Goal: Task Accomplishment & Management: Manage account settings

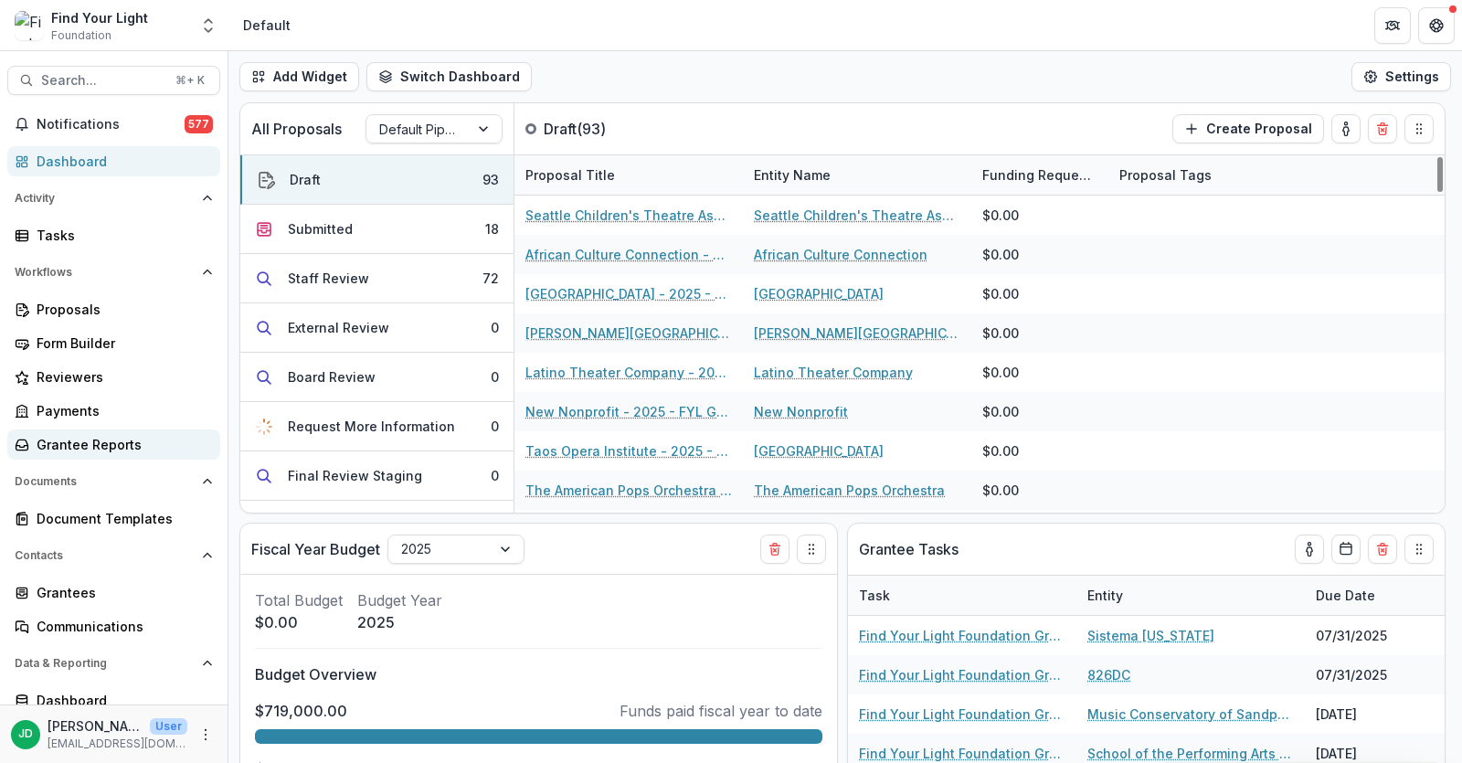
click at [139, 449] on div "Grantee Reports" at bounding box center [121, 444] width 169 height 19
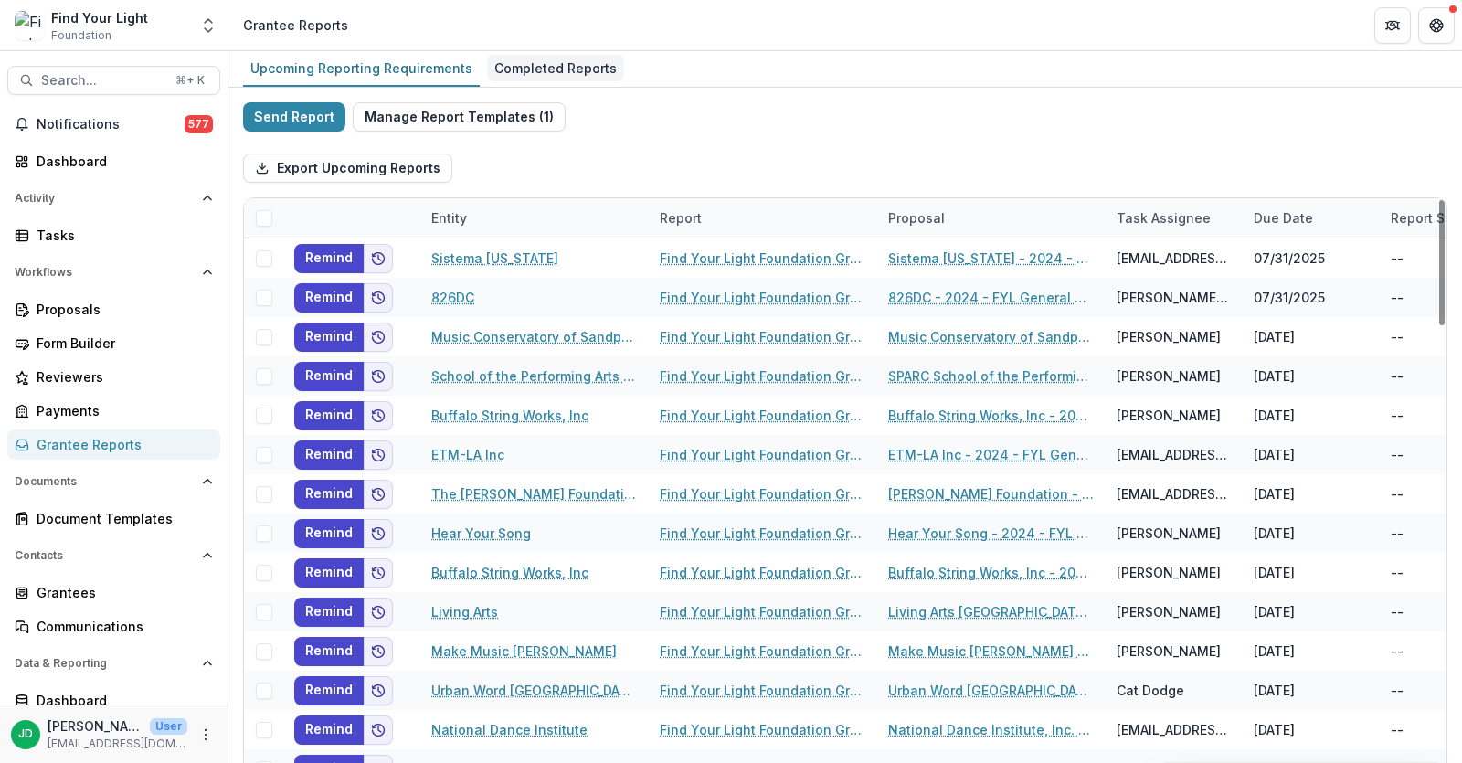
click at [546, 61] on div "Completed Reports" at bounding box center [555, 68] width 137 height 27
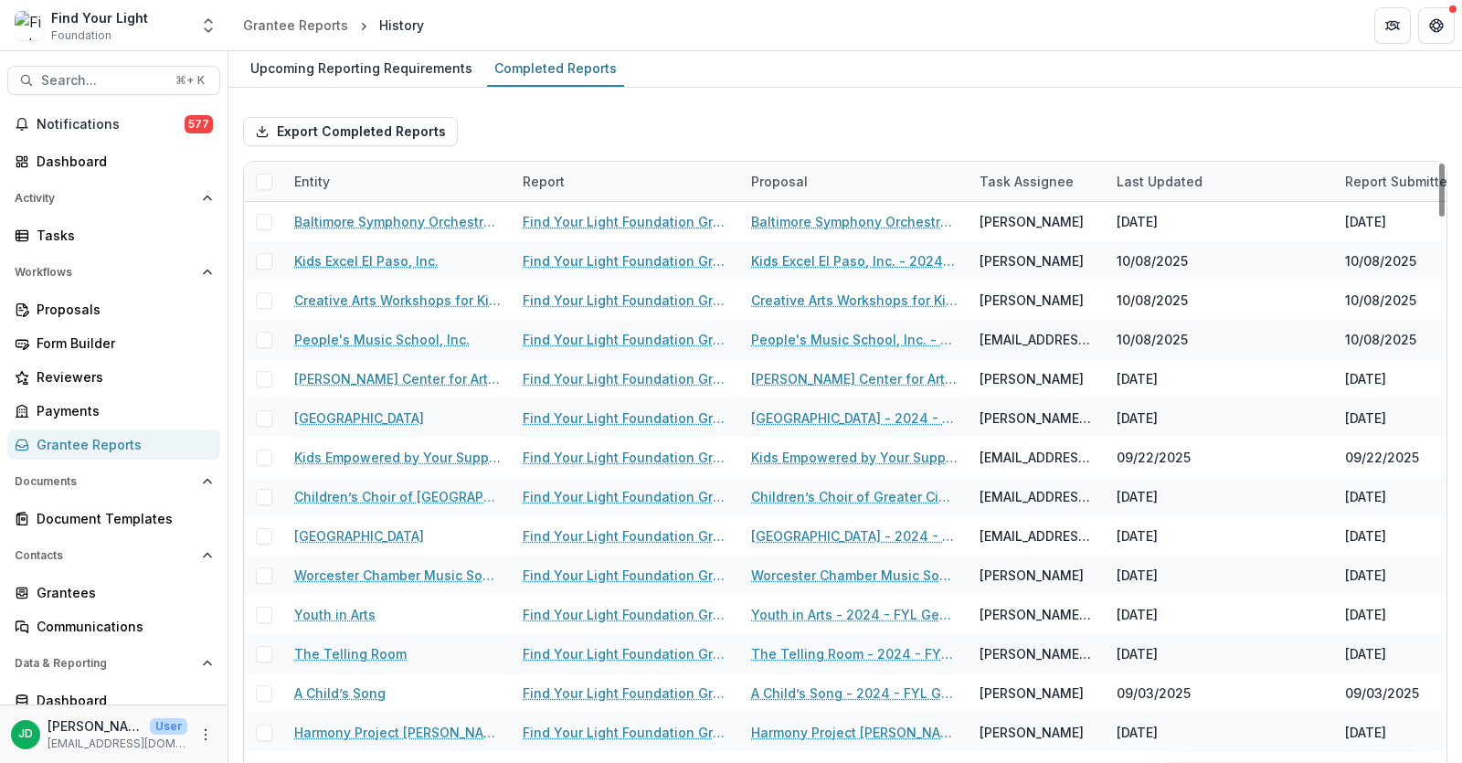
click at [361, 176] on div "Entity" at bounding box center [397, 181] width 228 height 39
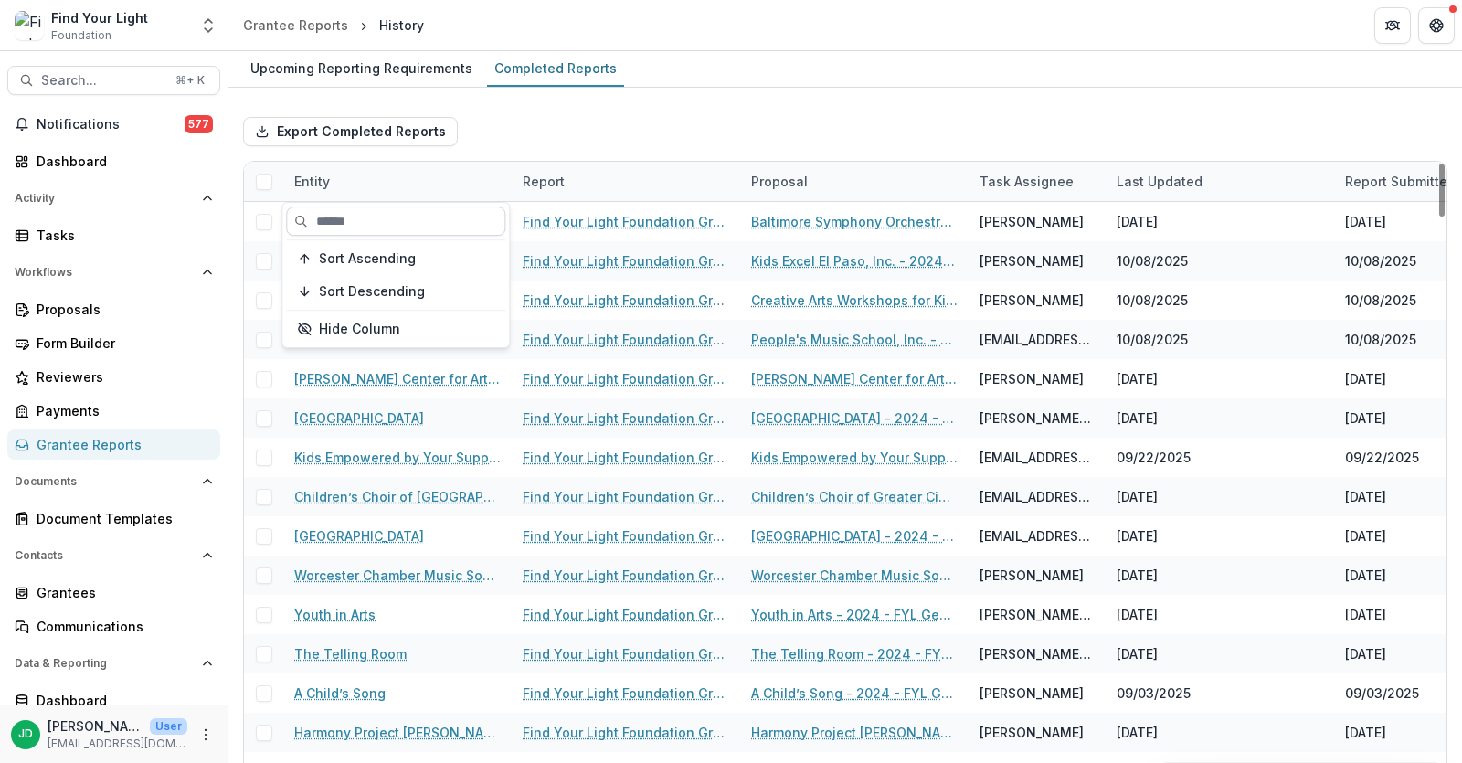
click at [349, 223] on input at bounding box center [395, 221] width 219 height 29
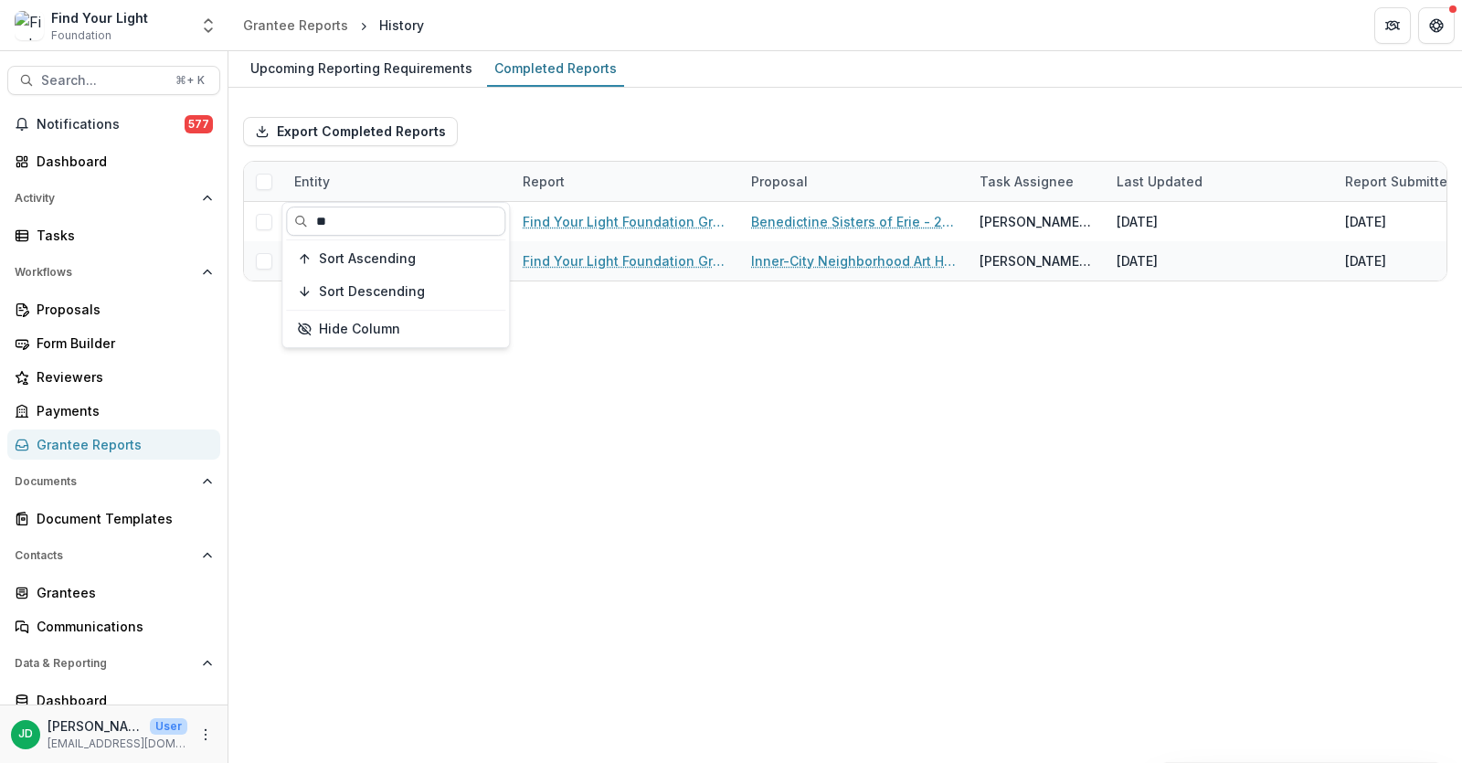
type input "*"
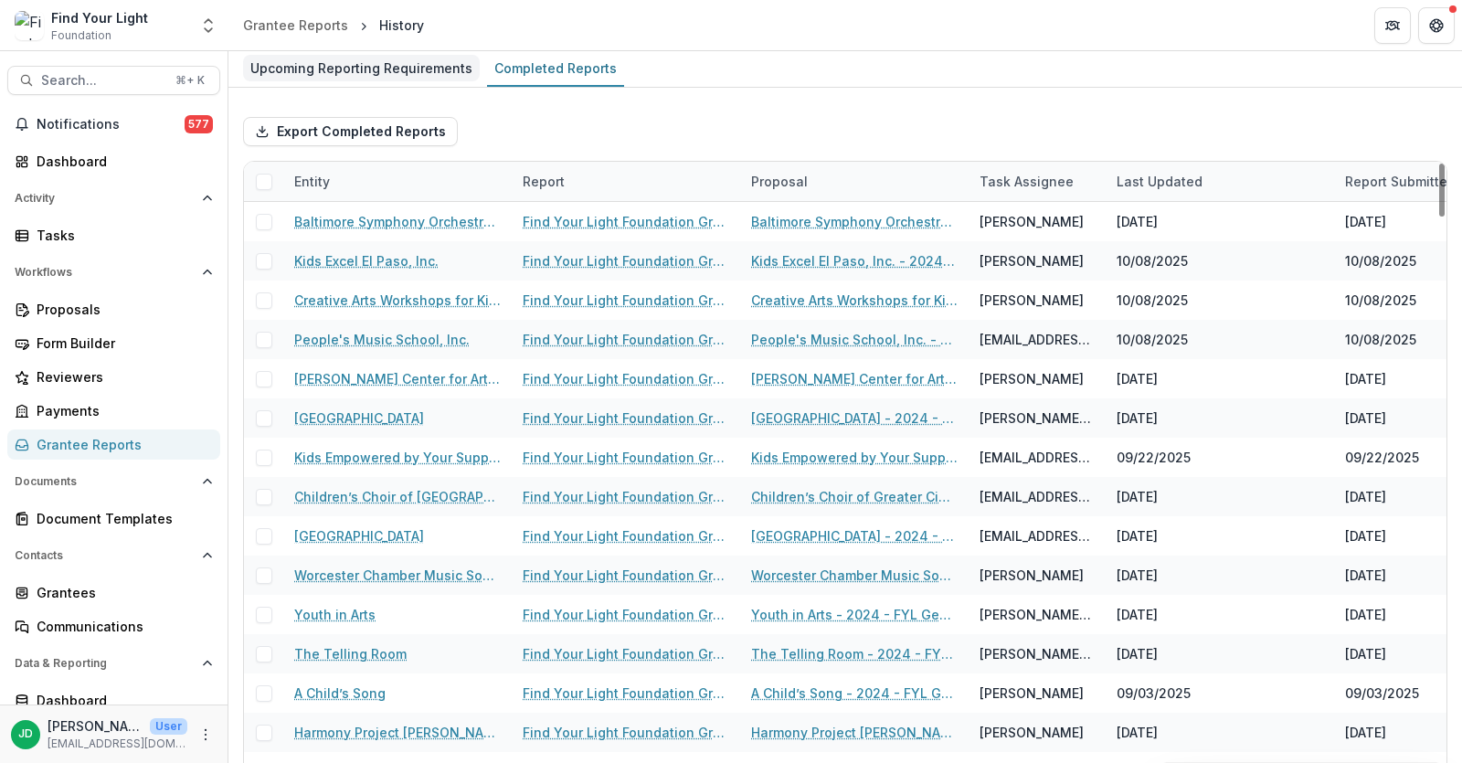
click at [373, 62] on div "Upcoming Reporting Requirements" at bounding box center [361, 68] width 237 height 27
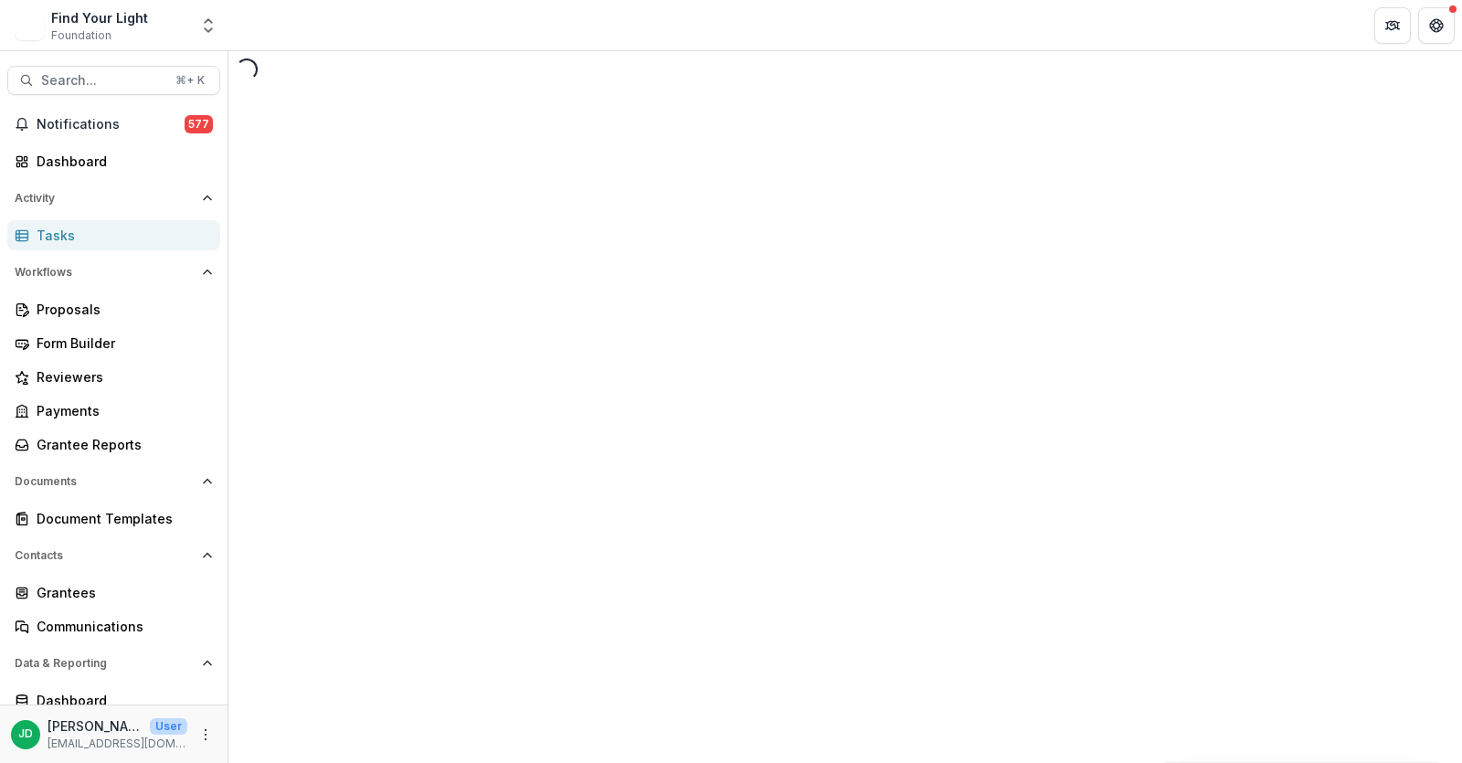
select select "********"
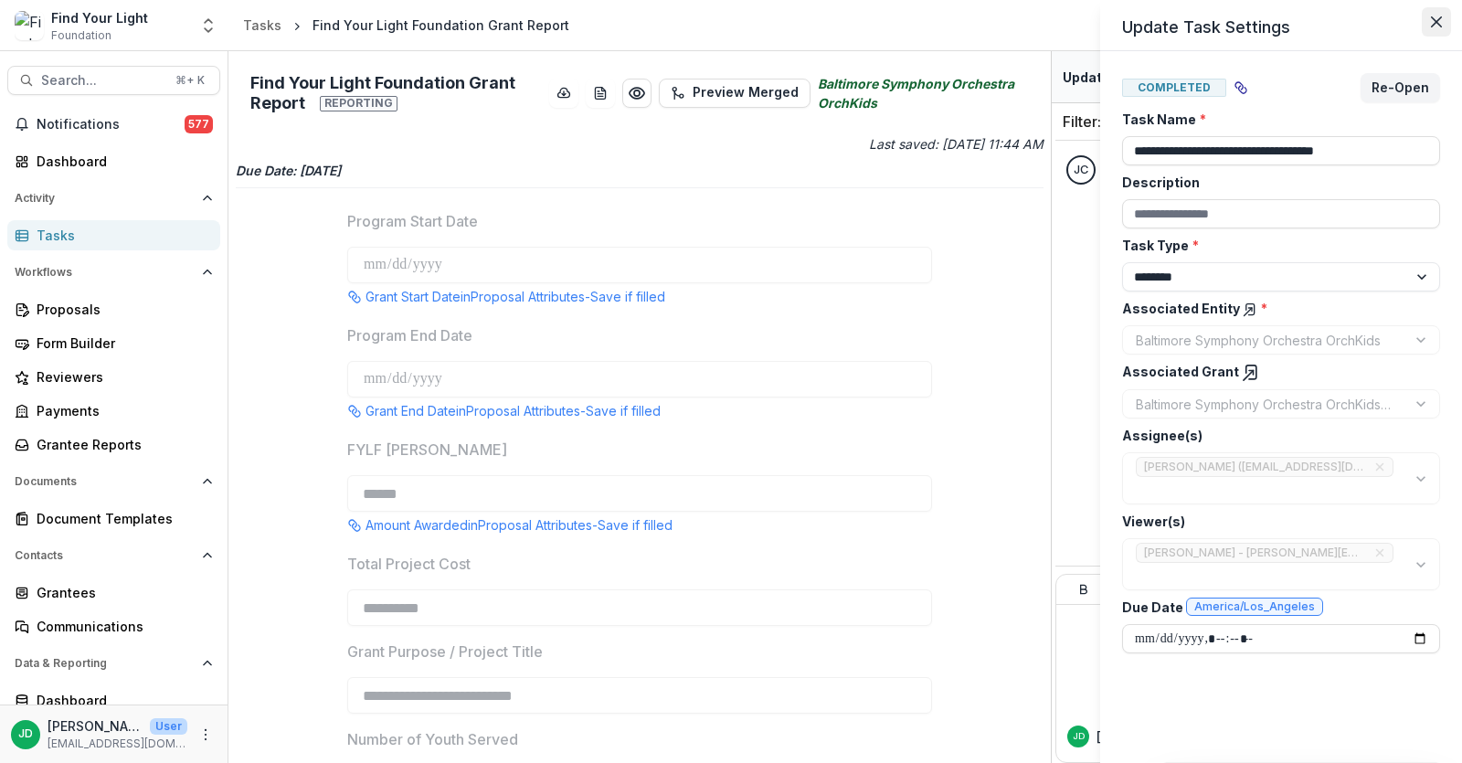
click at [1432, 29] on button "Close" at bounding box center [1436, 21] width 29 height 29
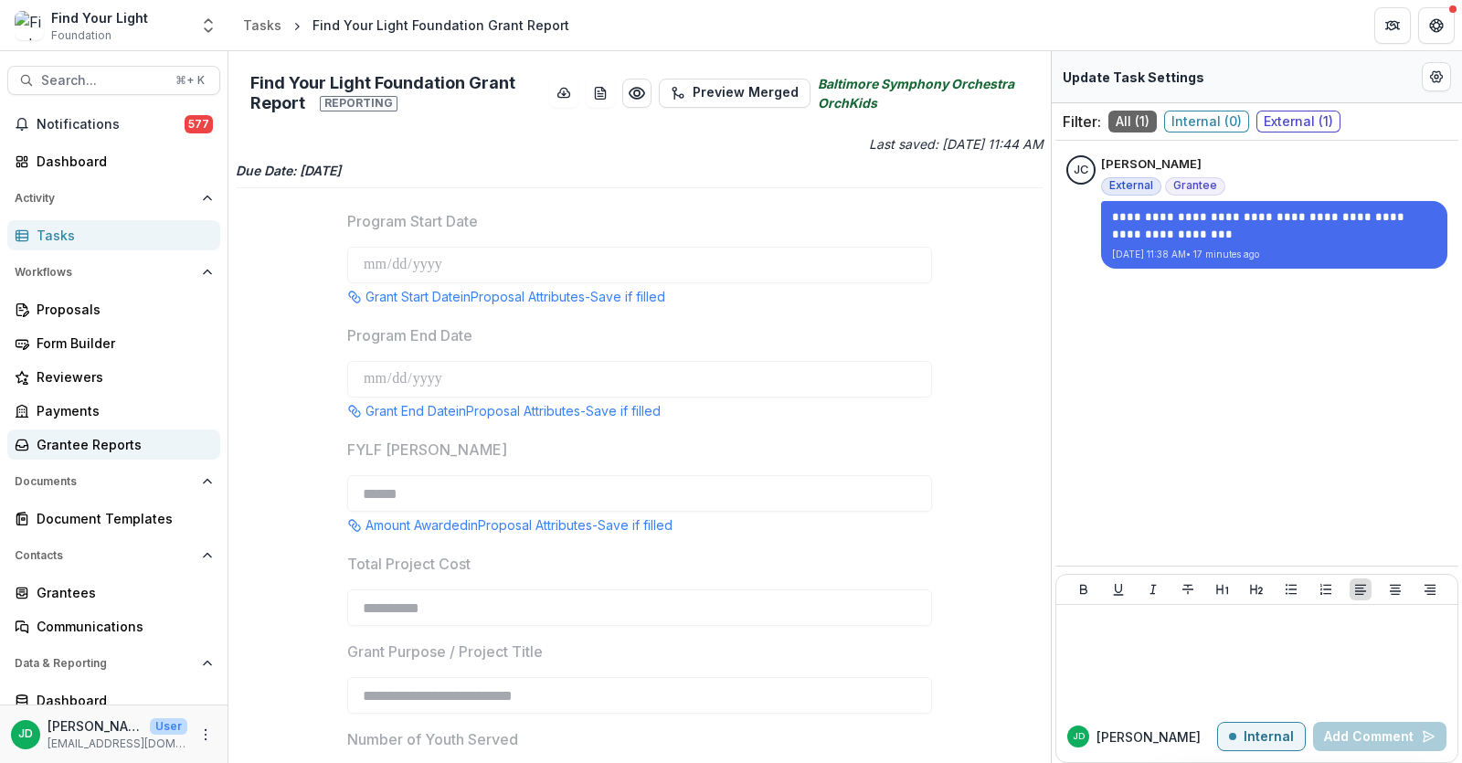
click at [83, 440] on div "Grantee Reports" at bounding box center [121, 444] width 169 height 19
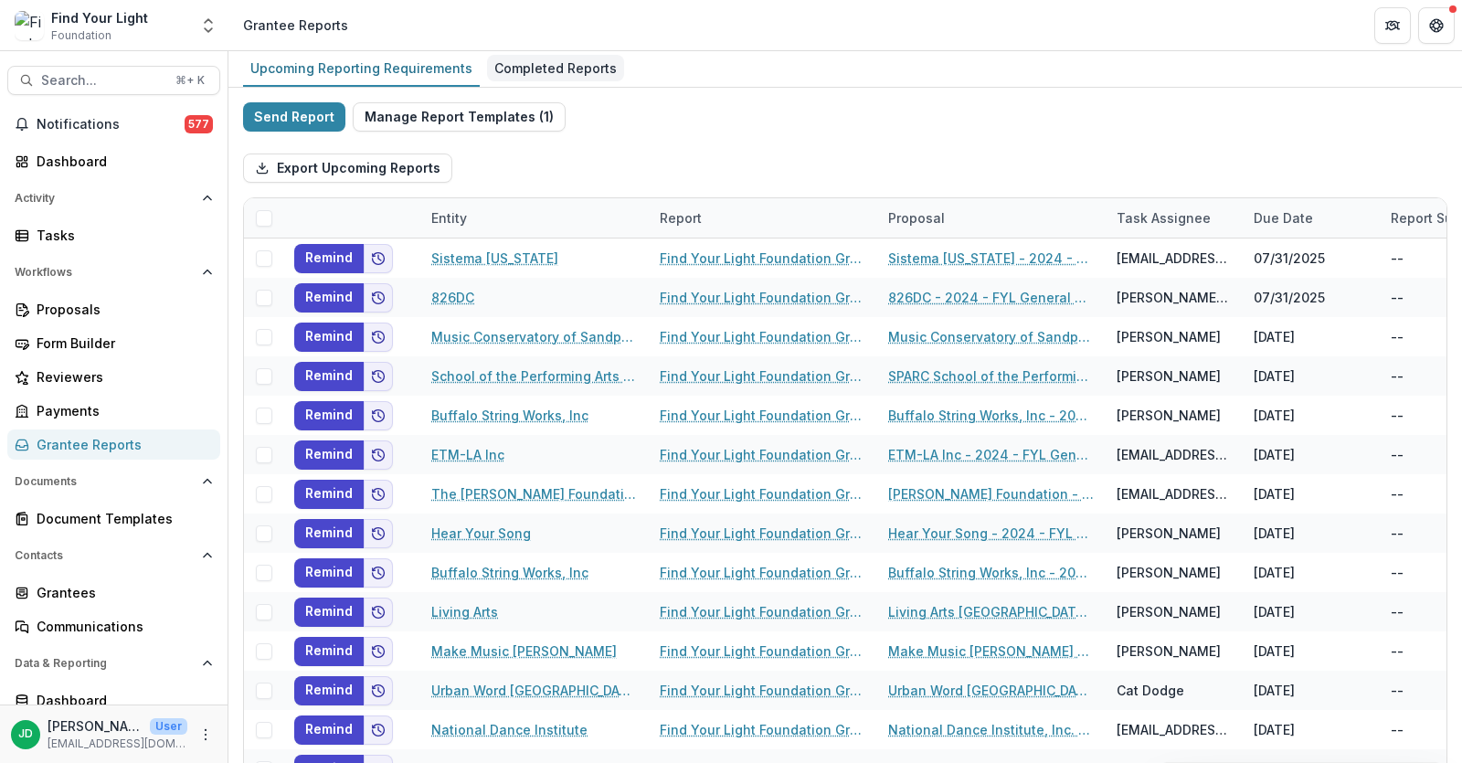
click at [558, 58] on div "Completed Reports" at bounding box center [555, 68] width 137 height 27
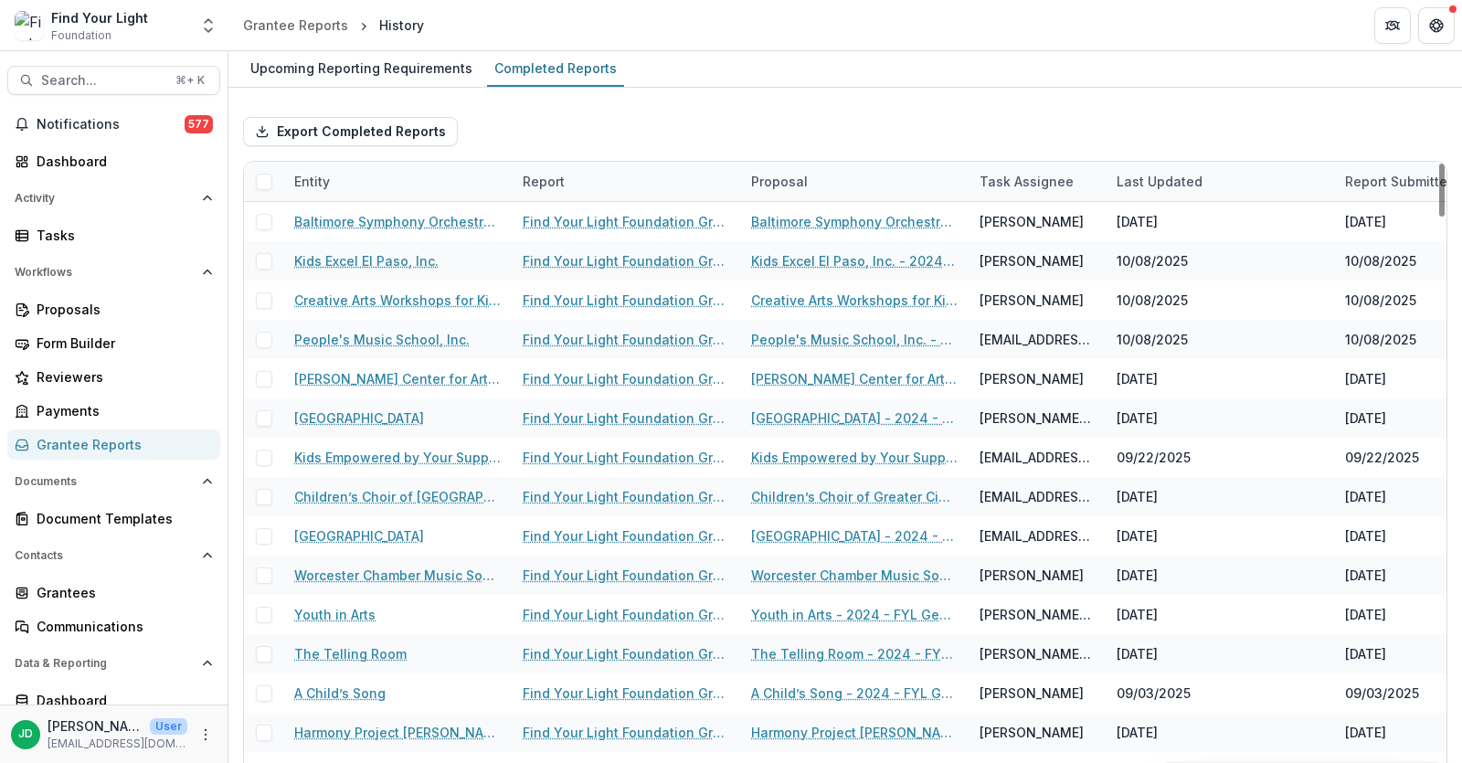
click at [405, 182] on div "Entity" at bounding box center [397, 181] width 228 height 39
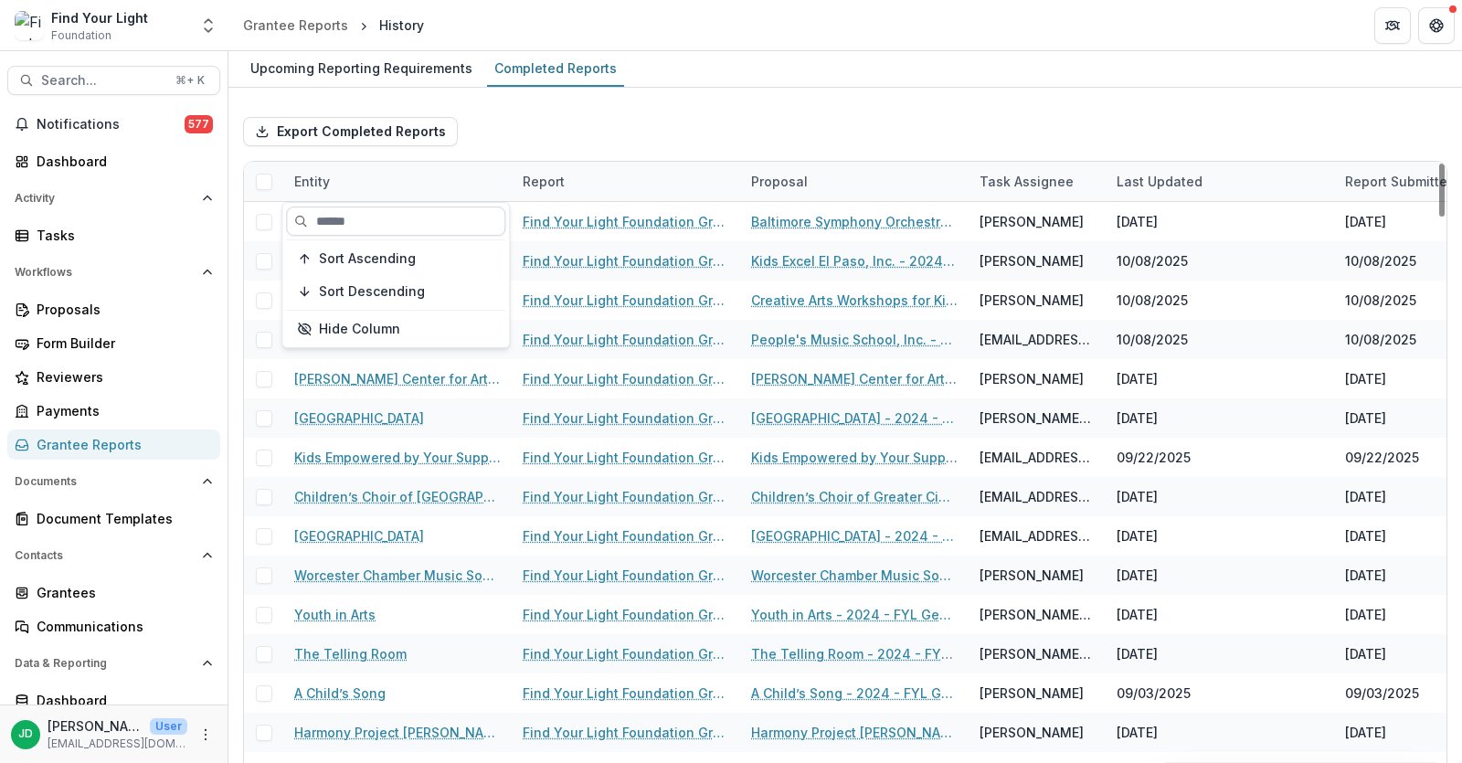
click at [403, 215] on input at bounding box center [395, 221] width 219 height 29
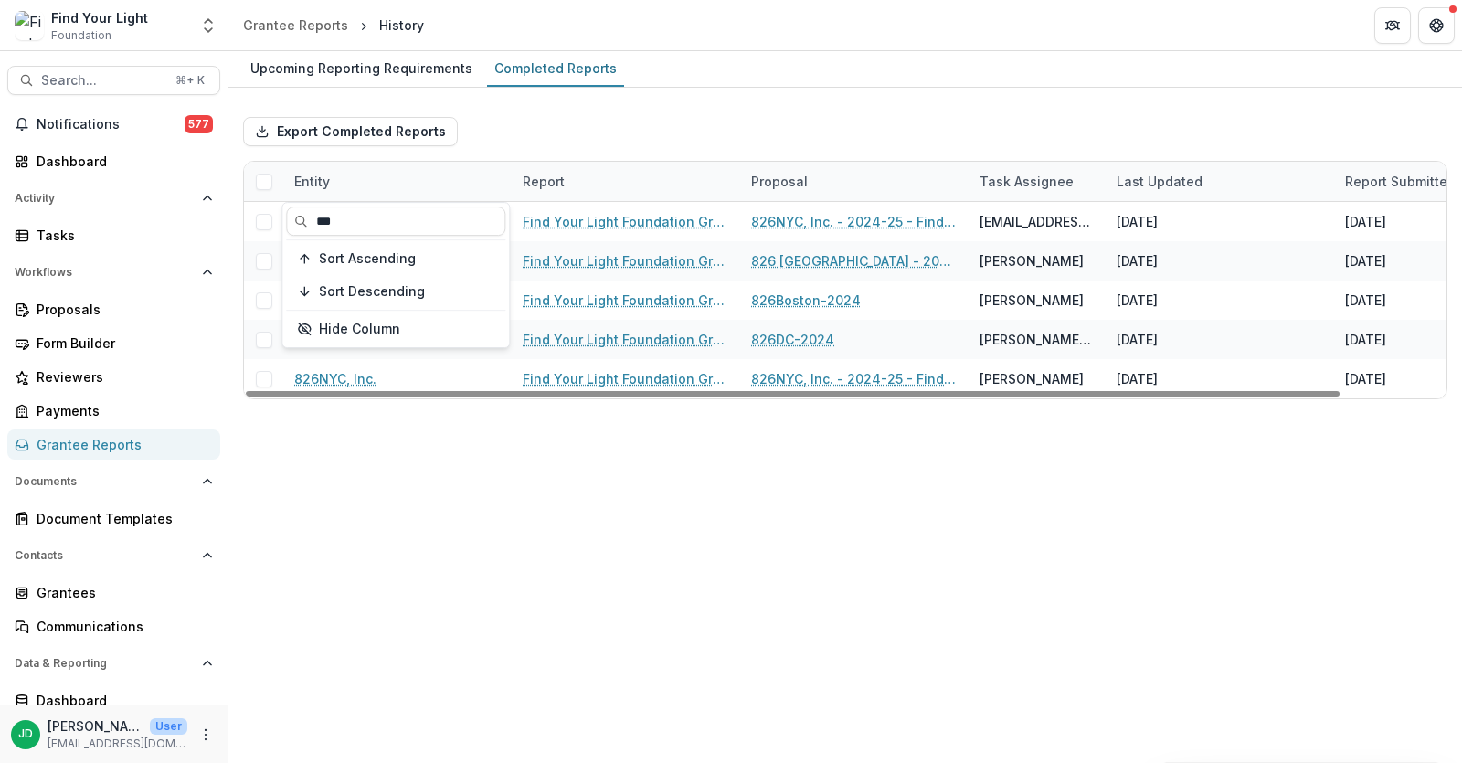
type input "***"
click at [452, 449] on div "Upcoming Reporting Requirements Completed Reports Export Completed Reports Enti…" at bounding box center [845, 407] width 1234 height 712
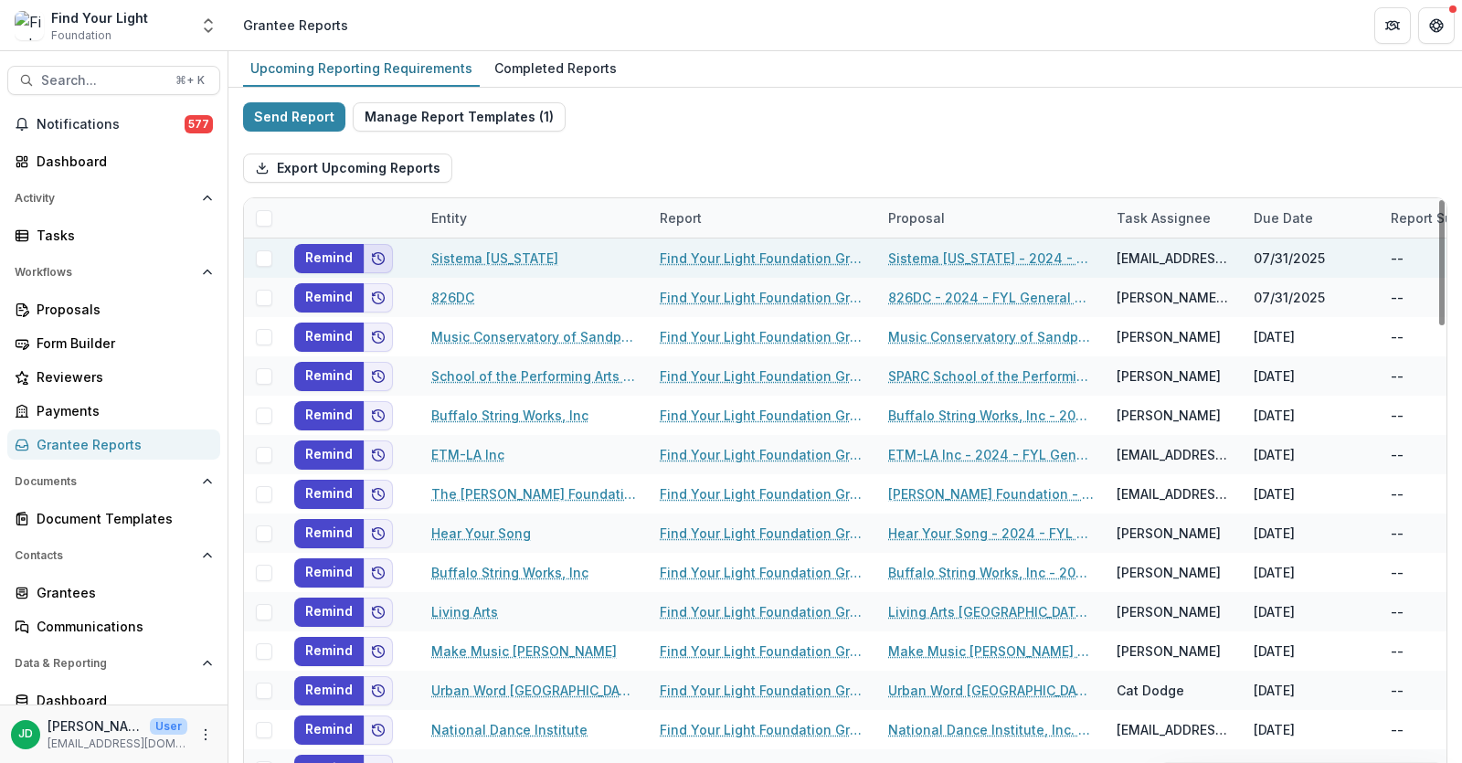
click at [378, 255] on icon "Add to friends" at bounding box center [378, 258] width 15 height 15
click at [326, 256] on button "Remind" at bounding box center [328, 258] width 69 height 29
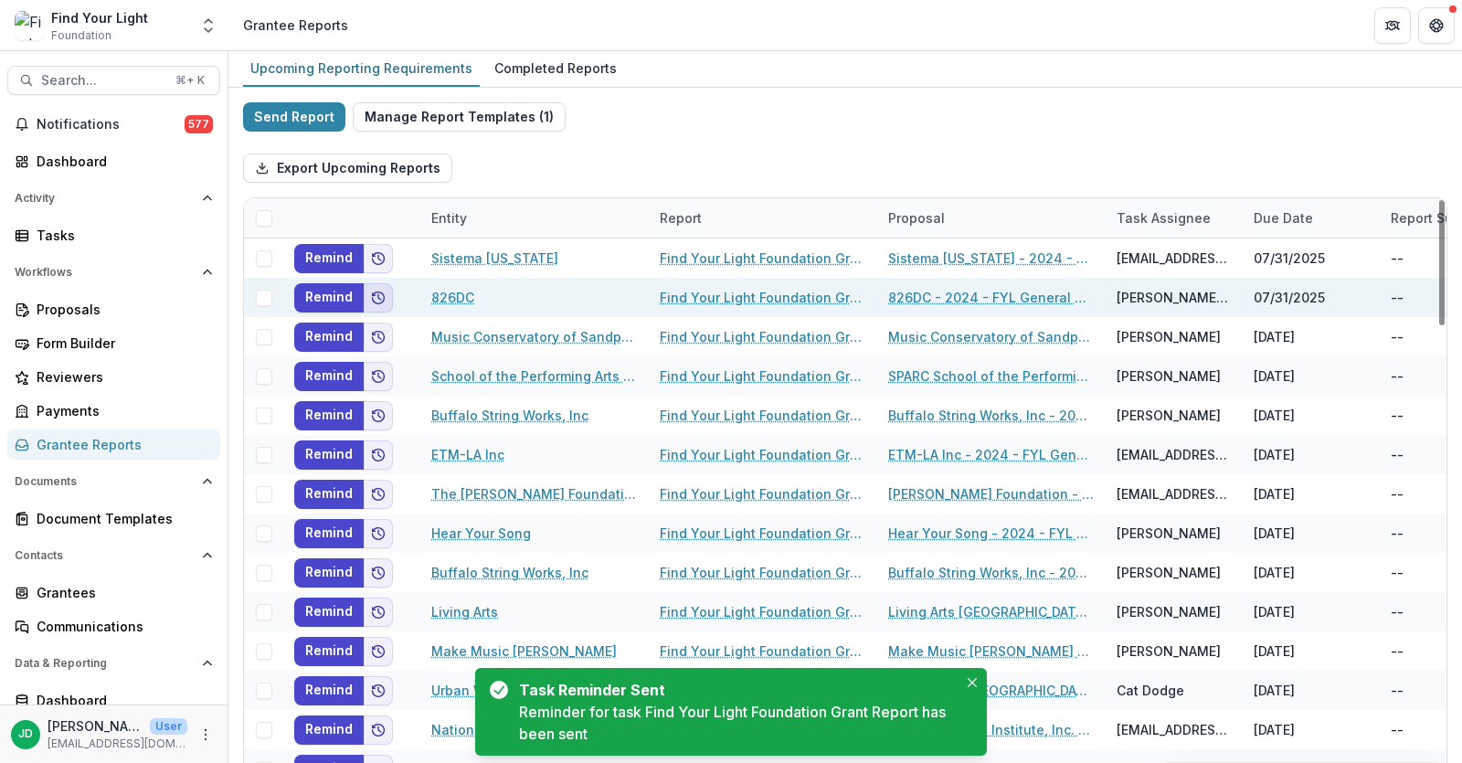
click at [373, 299] on icon "Add to friends" at bounding box center [379, 298] width 12 height 12
click at [330, 292] on button "Remind" at bounding box center [328, 297] width 69 height 29
